Goal: Transaction & Acquisition: Obtain resource

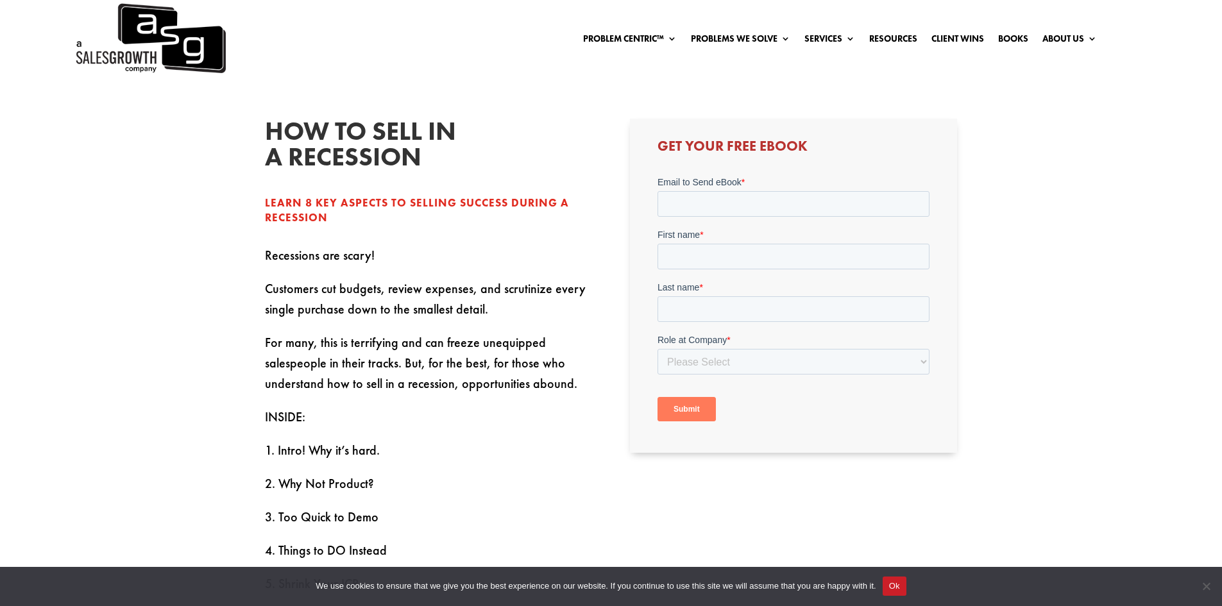
scroll to position [385, 0]
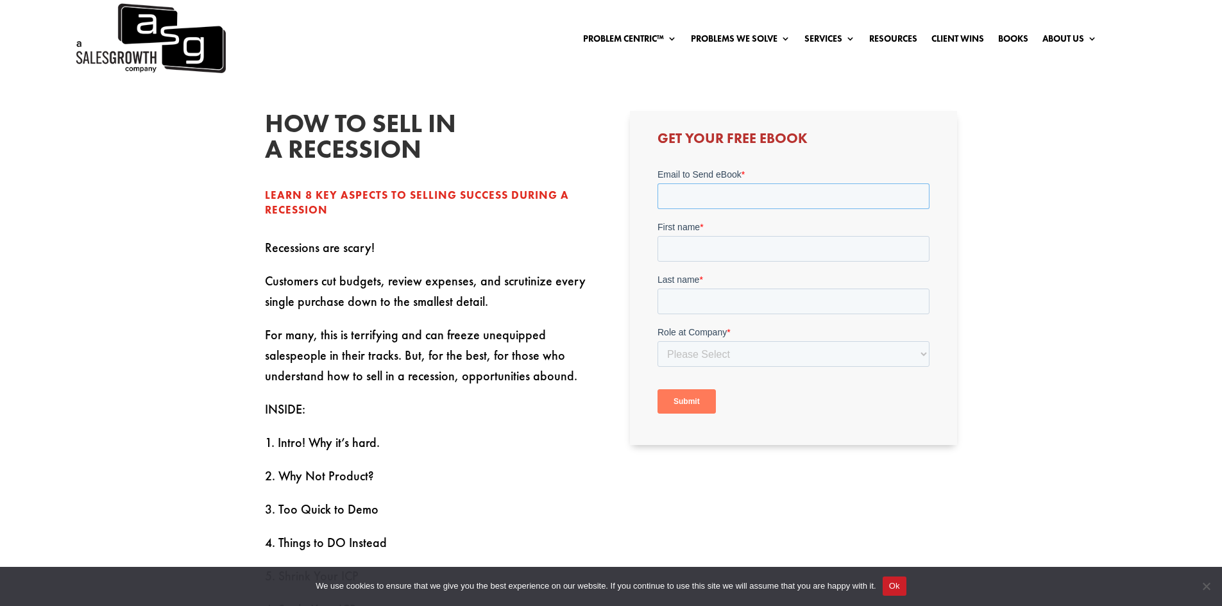
click at [704, 197] on input "Email to Send eBook *" at bounding box center [794, 197] width 272 height 26
type input "[EMAIL_ADDRESS][DOMAIN_NAME]"
click at [726, 239] on input "First name *" at bounding box center [794, 249] width 272 height 26
type input "[PERSON_NAME]"
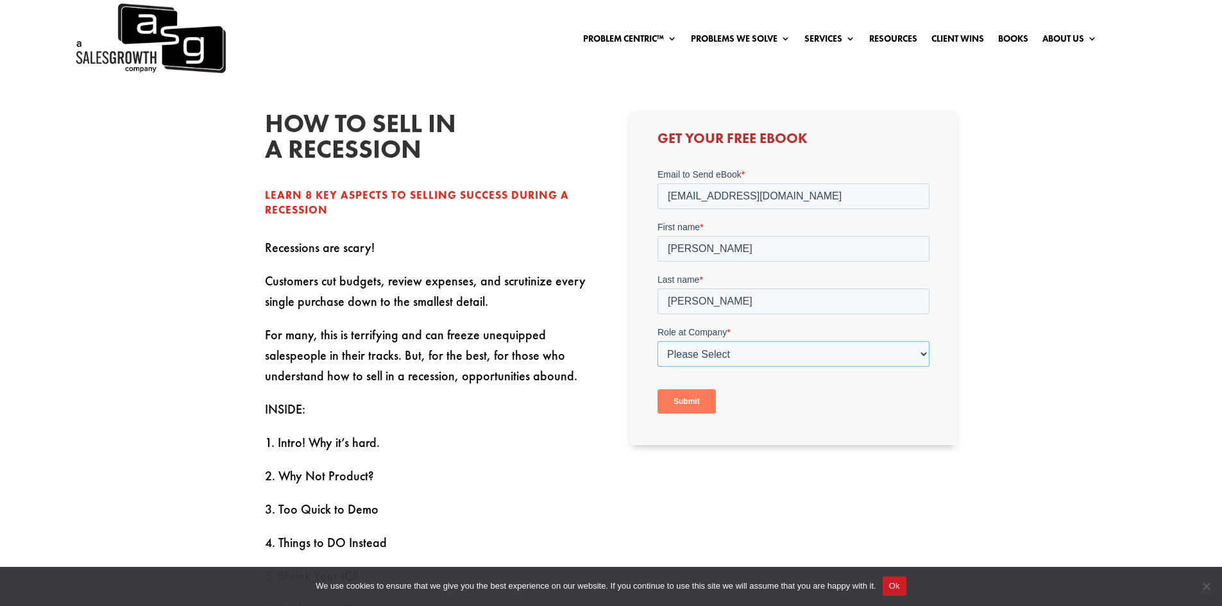
select select "Director/Manager (Sales Director, Regional Sales Manager, etc)"
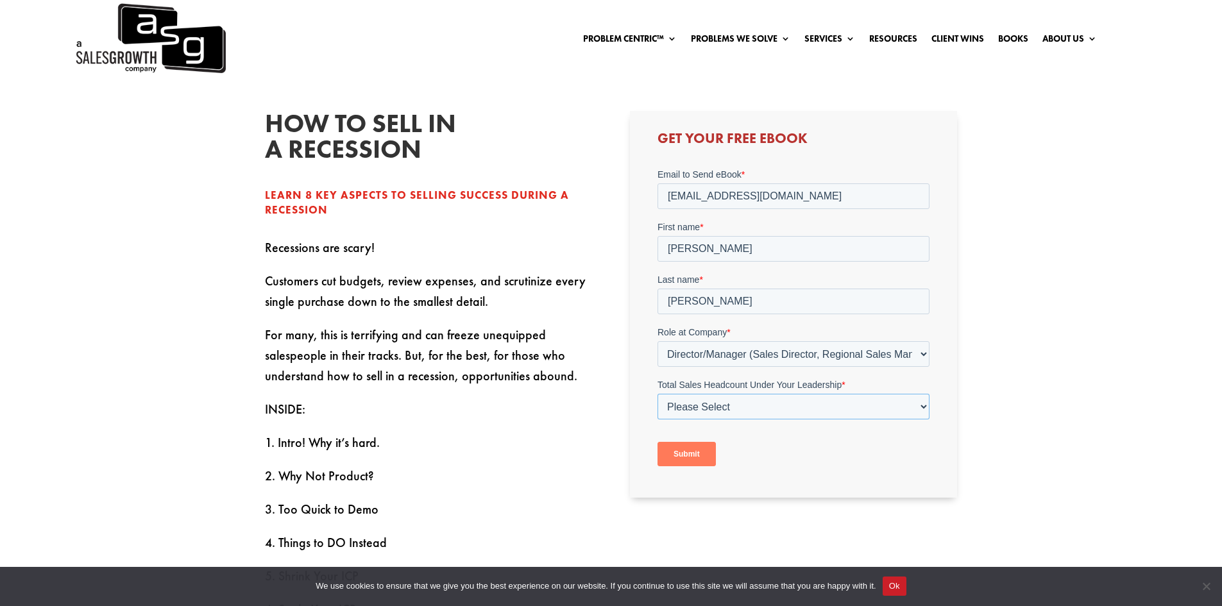
click at [737, 407] on select "Please Select Just Me 1-9 [PHONE_NUMBER] [PHONE_NUMBER]+" at bounding box center [794, 407] width 272 height 26
select select "100+"
click at [658, 394] on select "Please Select Just Me 1-9 [PHONE_NUMBER] [PHONE_NUMBER]+" at bounding box center [794, 407] width 272 height 26
click at [683, 458] on input "Submit" at bounding box center [687, 454] width 58 height 24
